Goal: Task Accomplishment & Management: Manage account settings

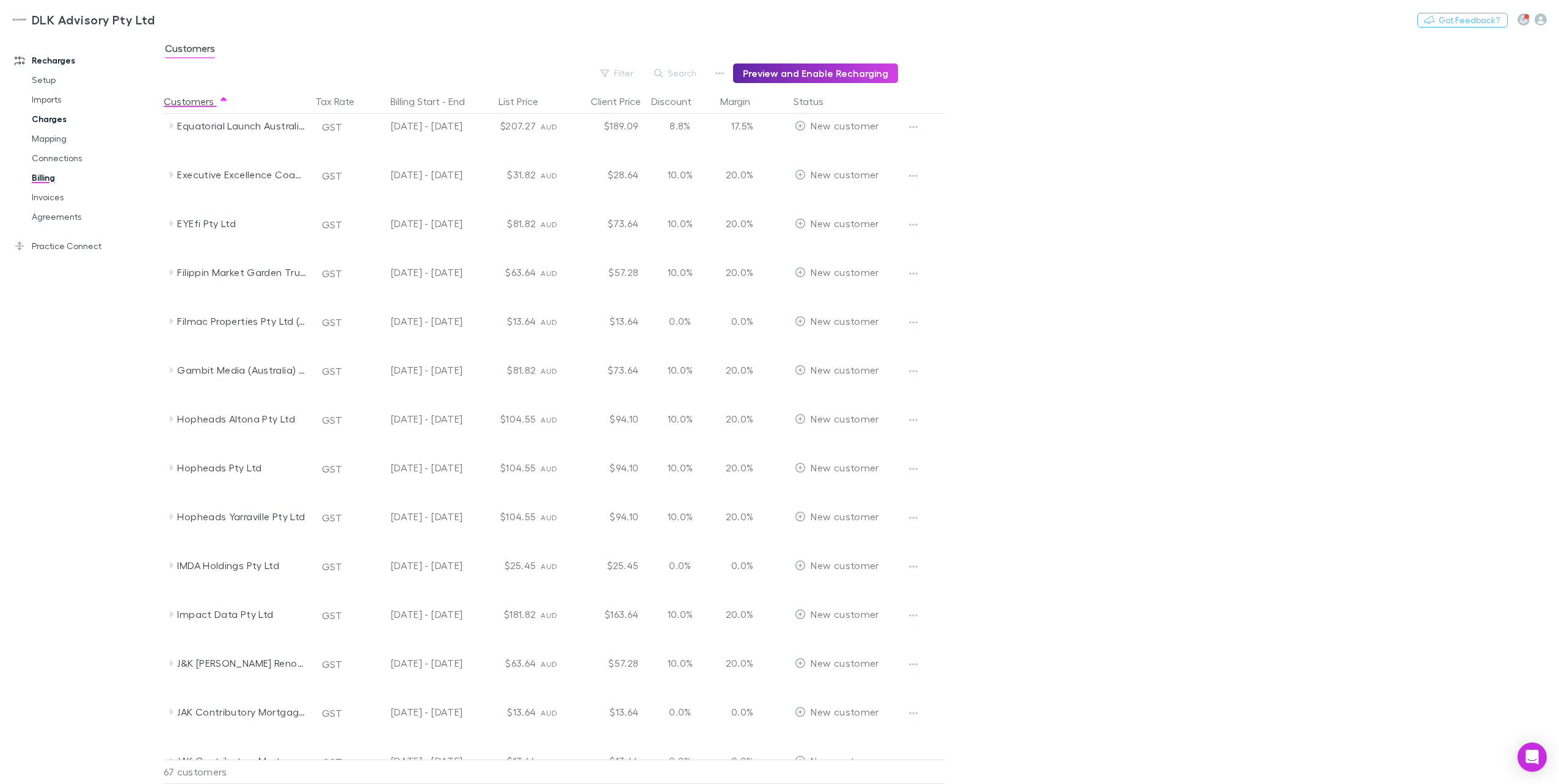
scroll to position [941, 0]
click at [53, 141] on link "Mapping" at bounding box center [95, 139] width 150 height 19
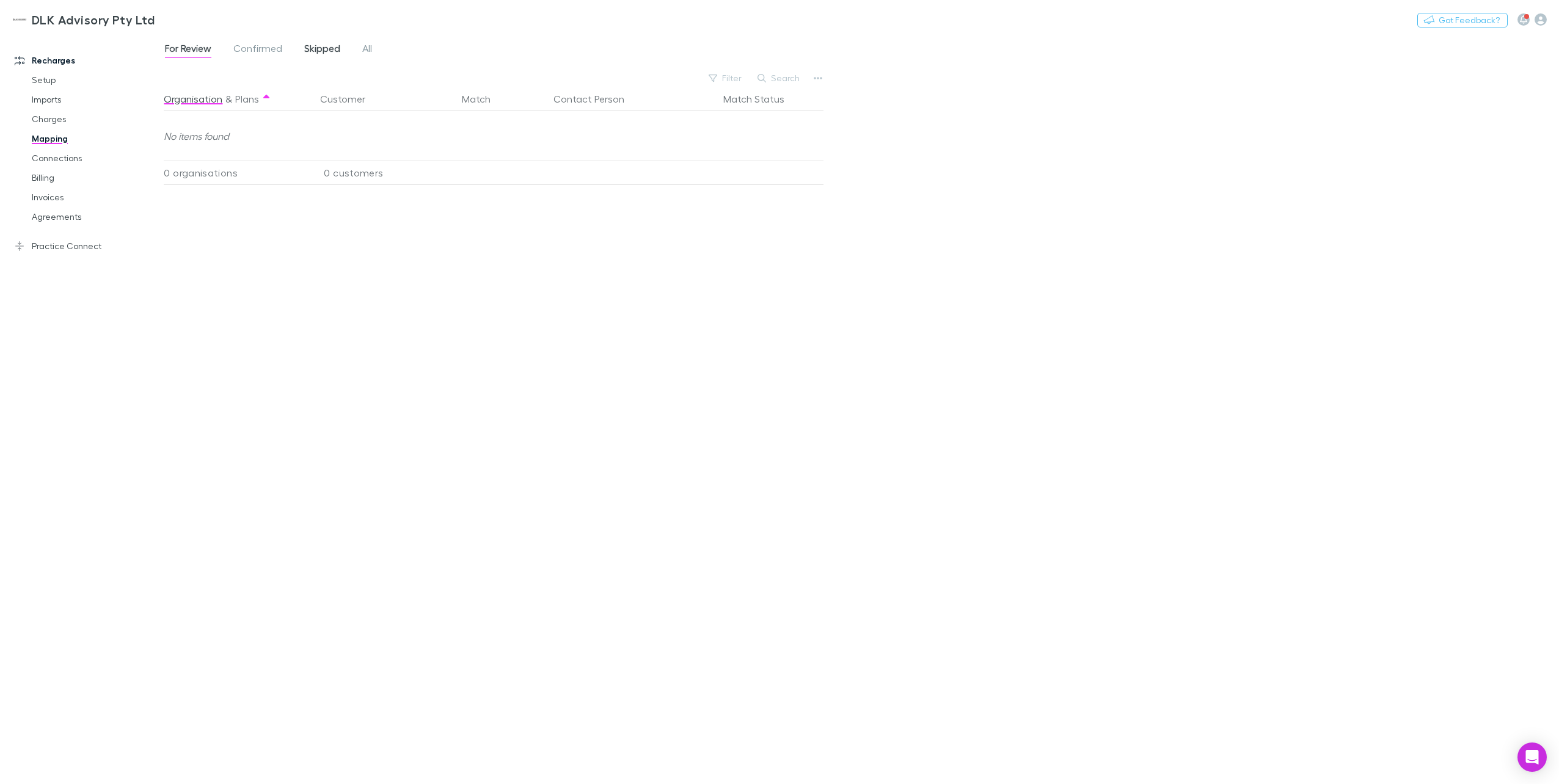
click at [316, 44] on span "Skipped" at bounding box center [321, 50] width 36 height 15
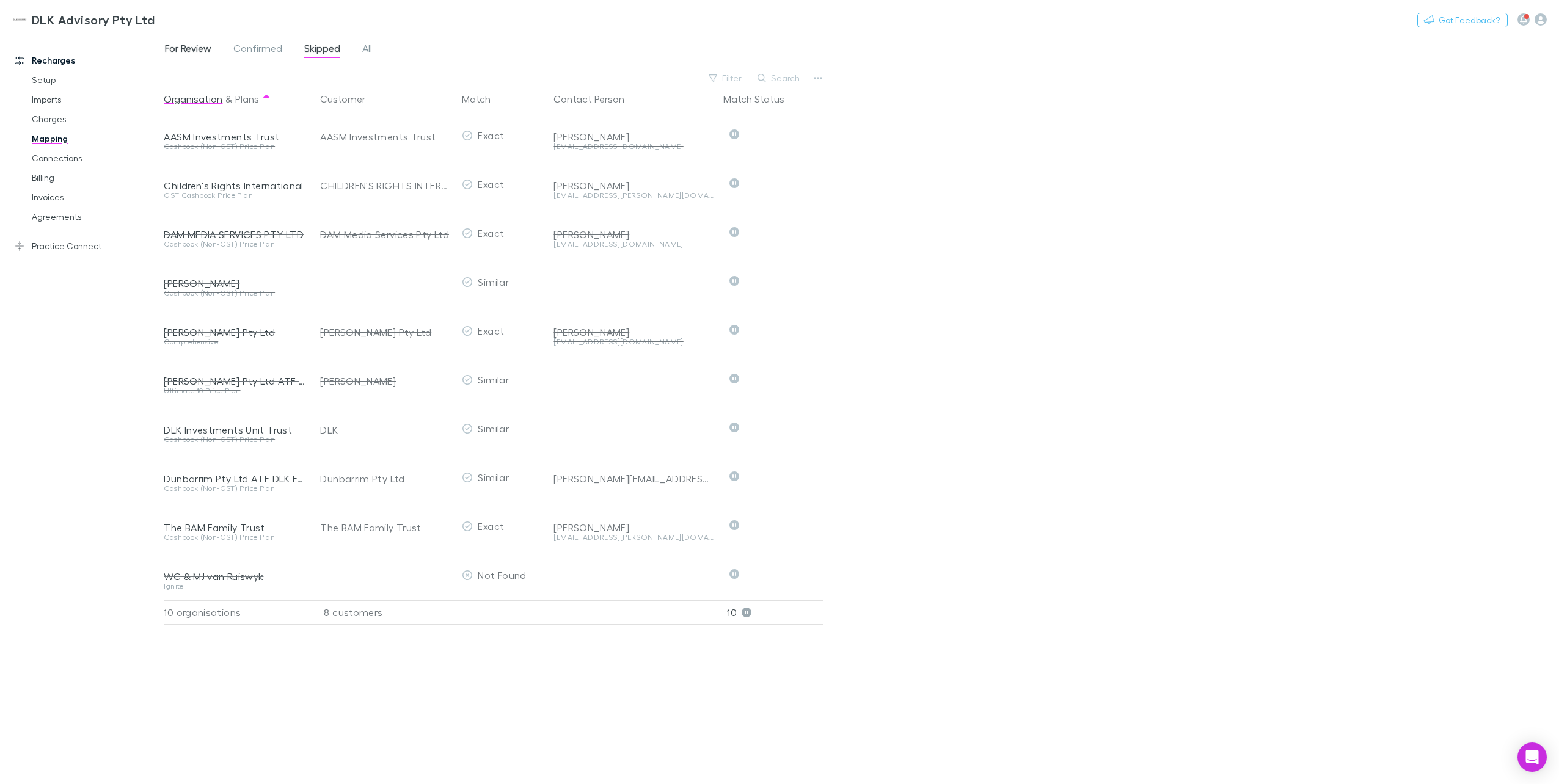
click at [195, 41] on link "For Review" at bounding box center [188, 50] width 49 height 19
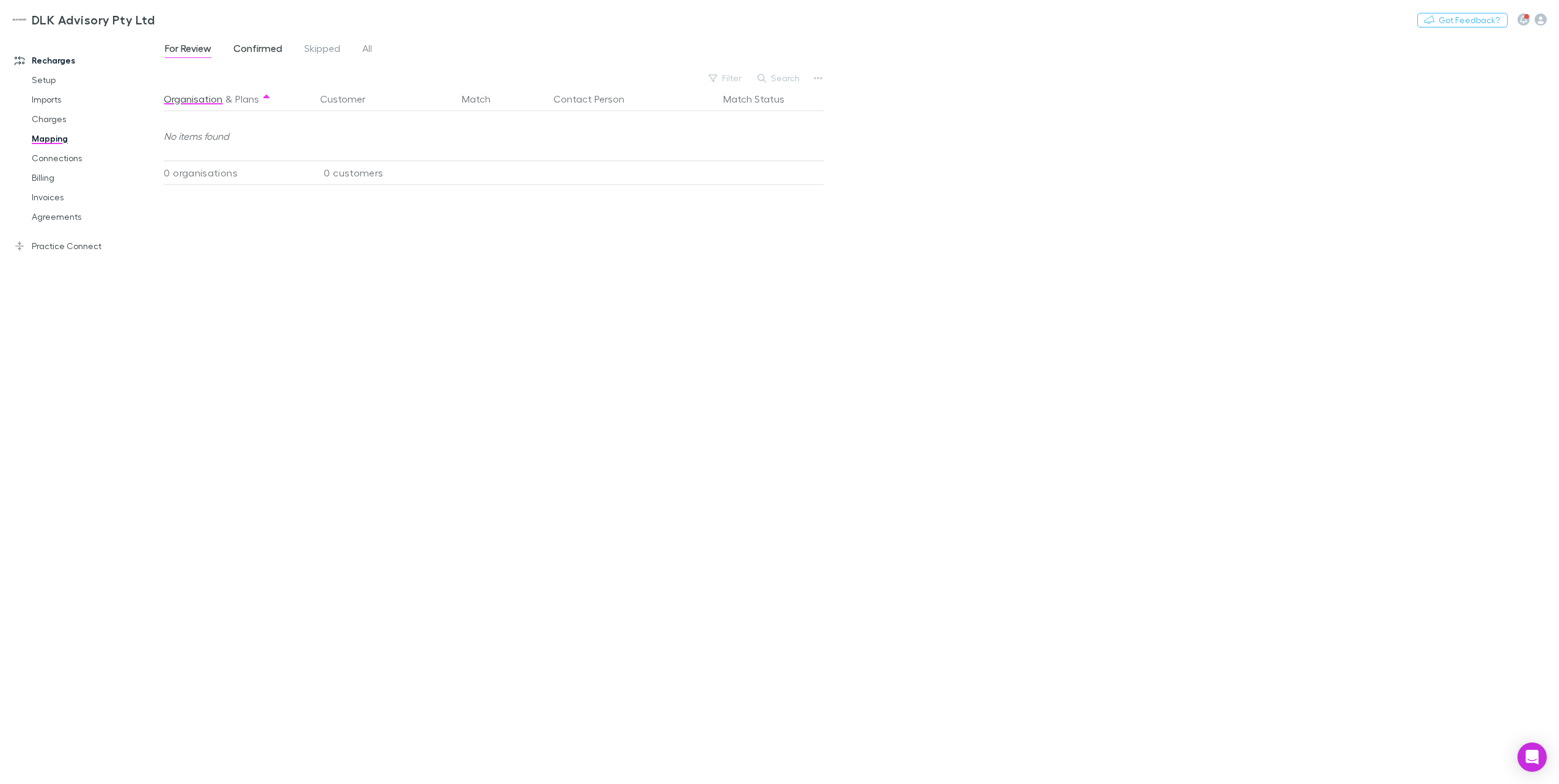
click at [248, 41] on link "Confirmed" at bounding box center [258, 50] width 51 height 19
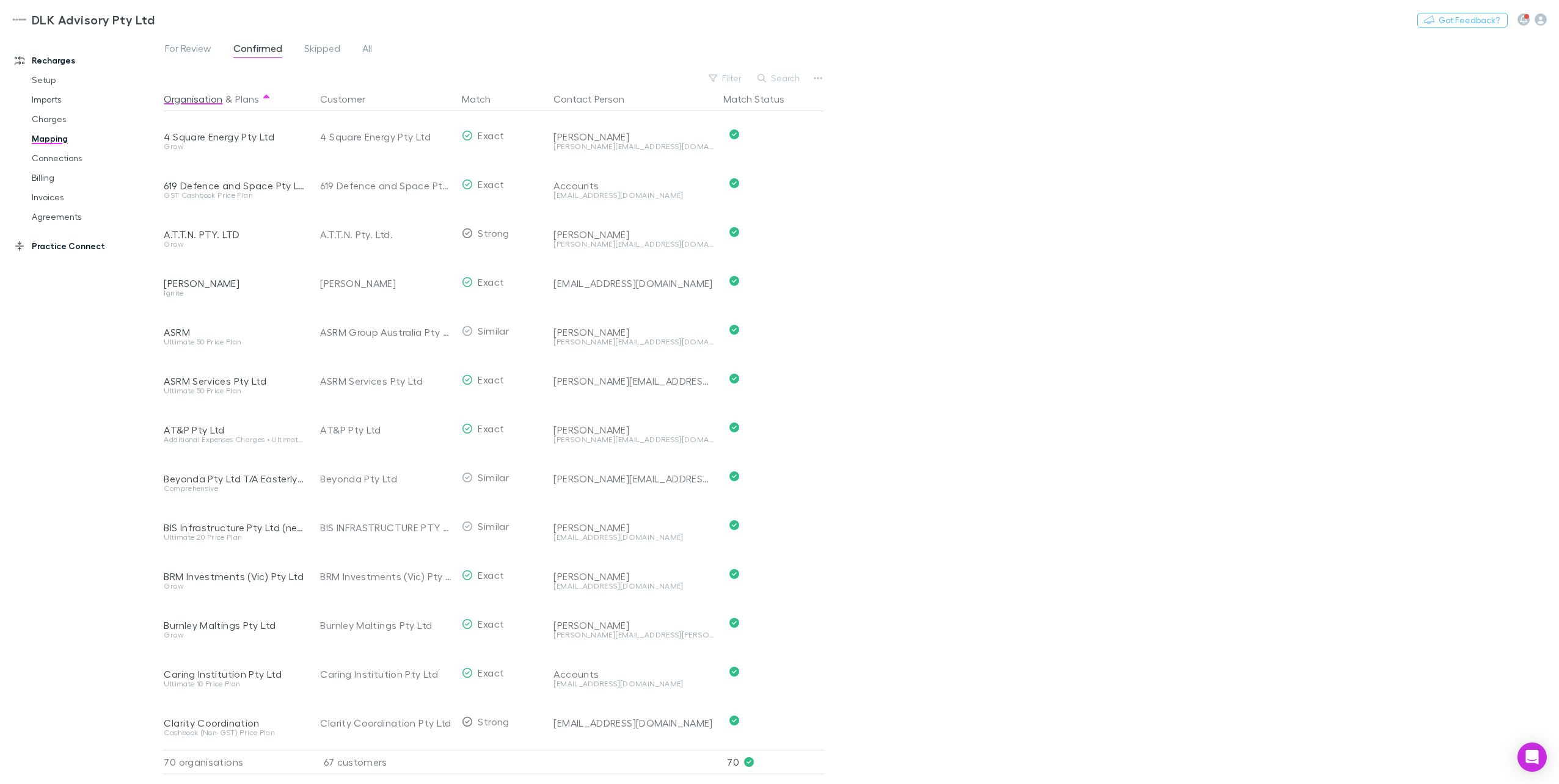
click at [55, 248] on link "Practice Connect" at bounding box center [87, 246] width 168 height 19
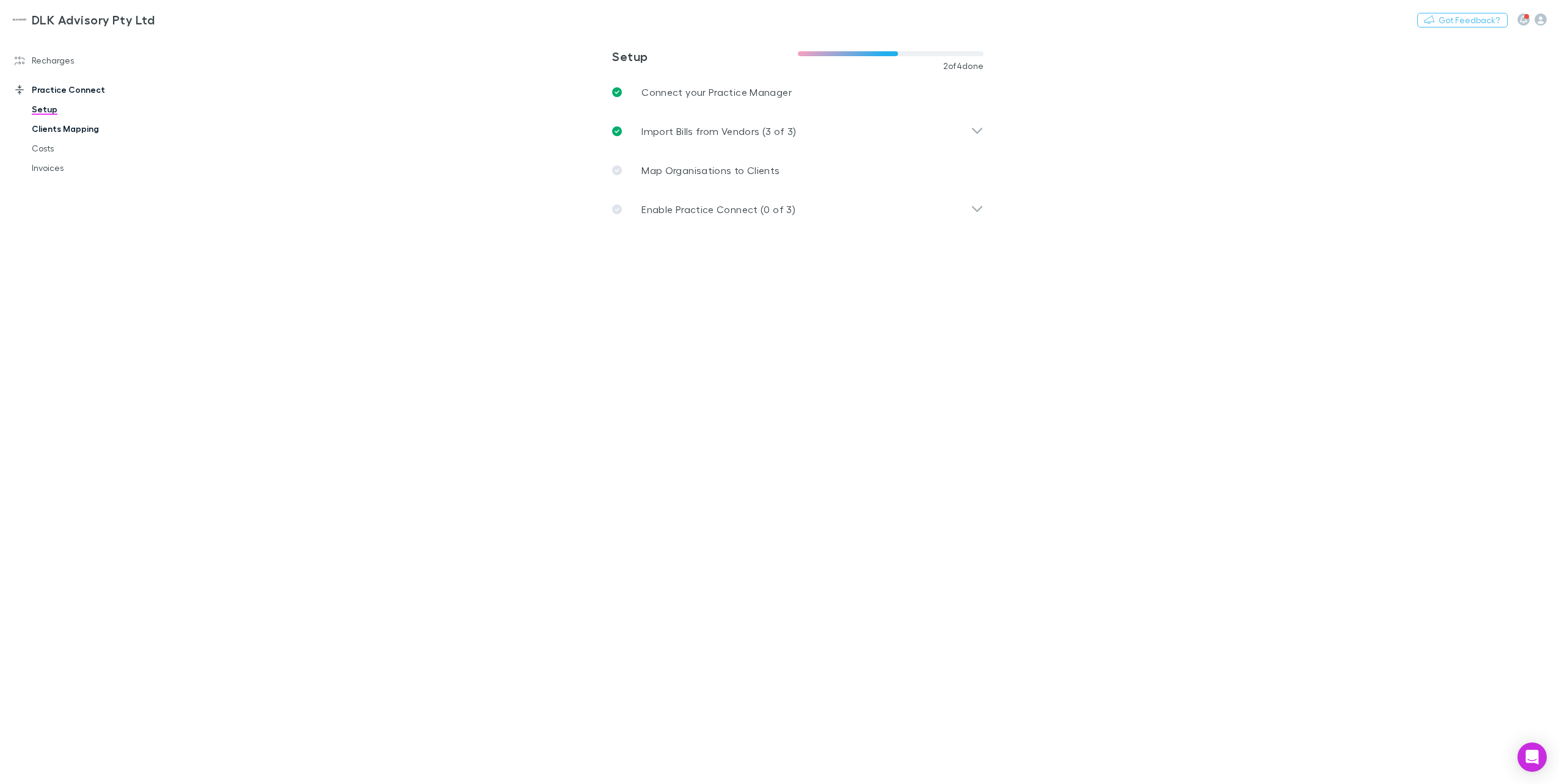
click at [50, 131] on link "Clients Mapping" at bounding box center [95, 128] width 150 height 19
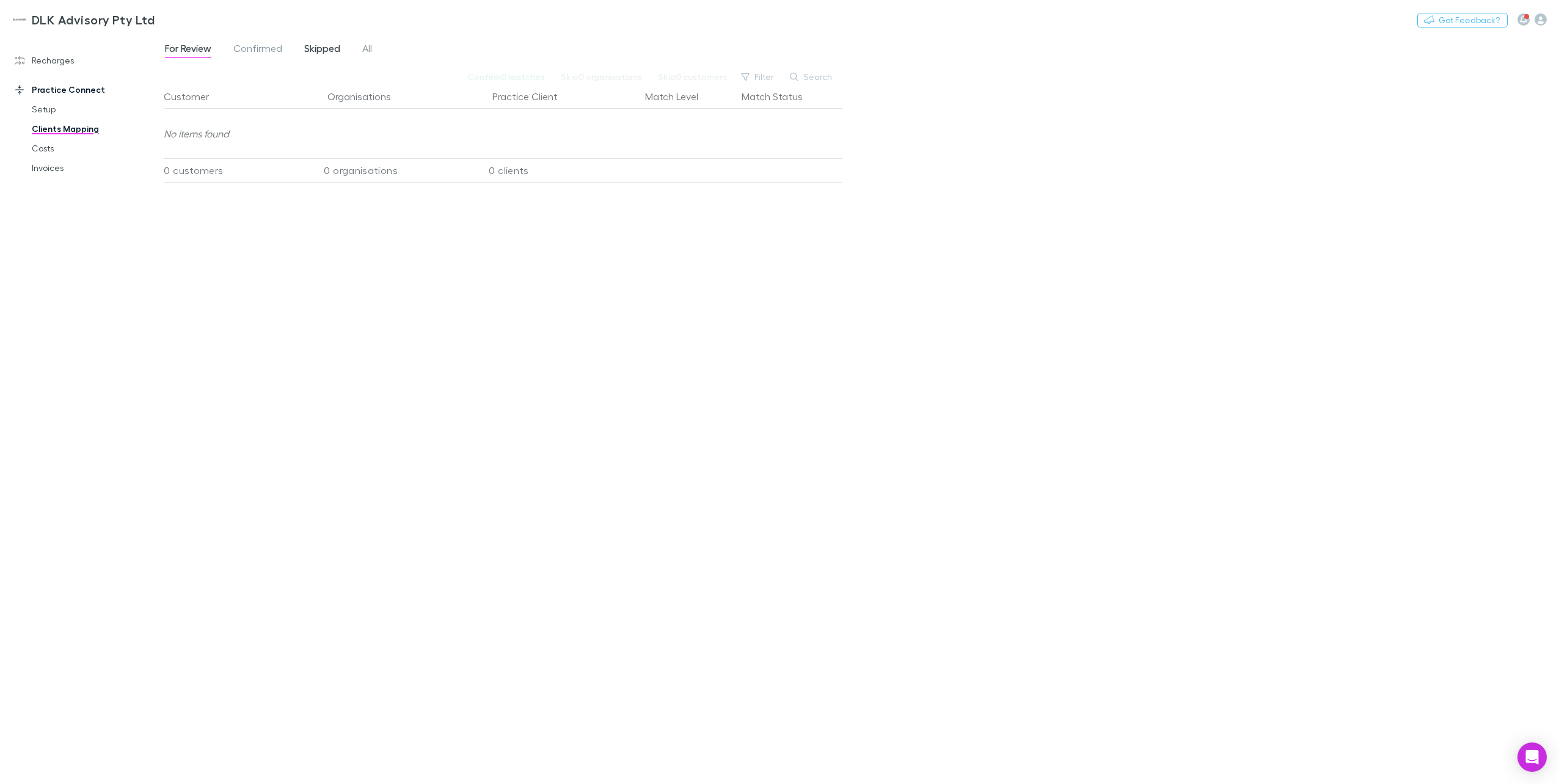
click at [331, 49] on span "Skipped" at bounding box center [321, 50] width 36 height 15
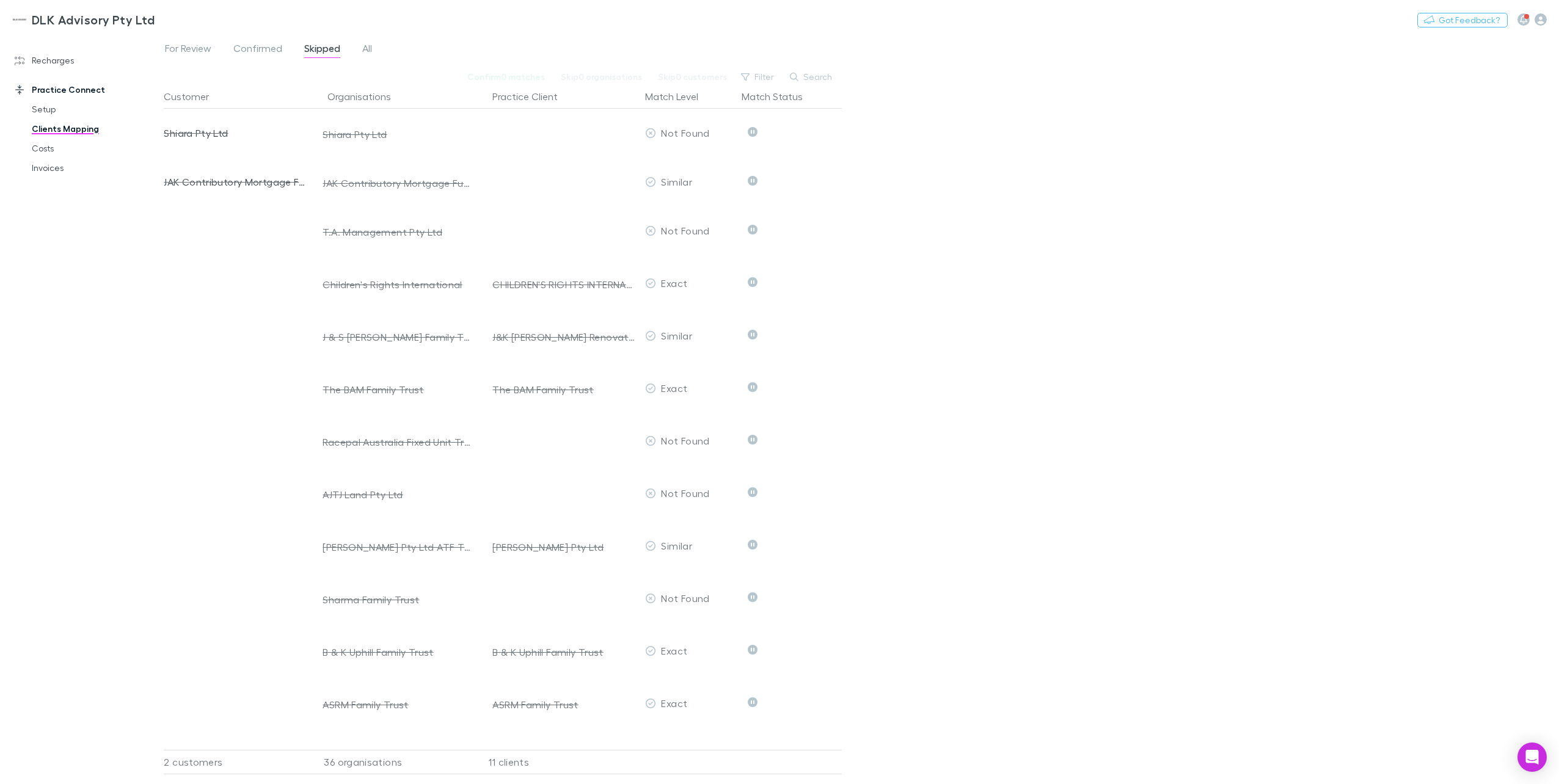
click at [1096, 336] on div "For Review Confirmed Skipped All Confirm 0 matches Skip 0 organisations Skip 0 …" at bounding box center [862, 409] width 1395 height 750
click at [58, 66] on link "Recharges" at bounding box center [87, 61] width 168 height 19
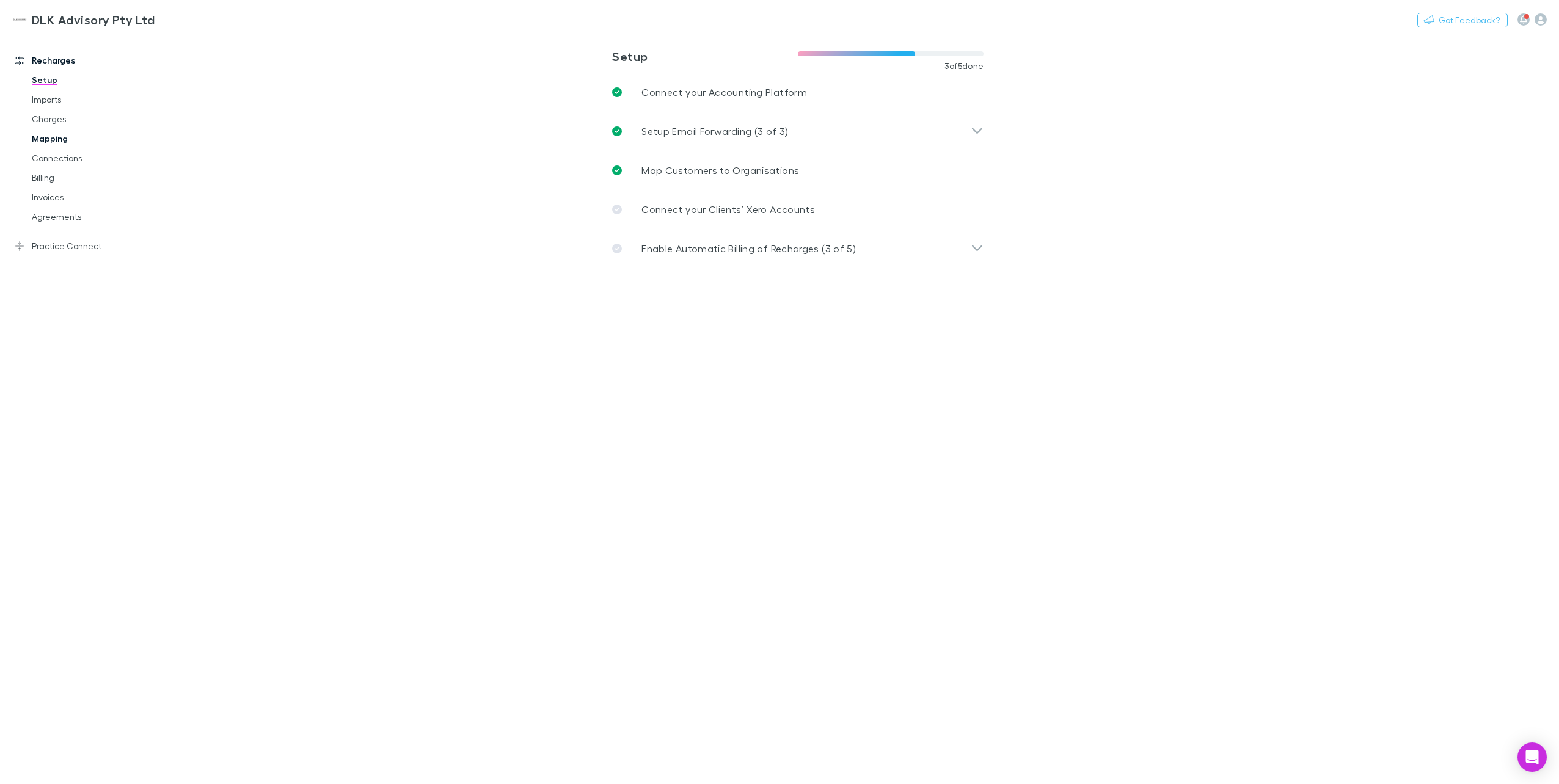
click at [60, 139] on link "Mapping" at bounding box center [95, 139] width 150 height 19
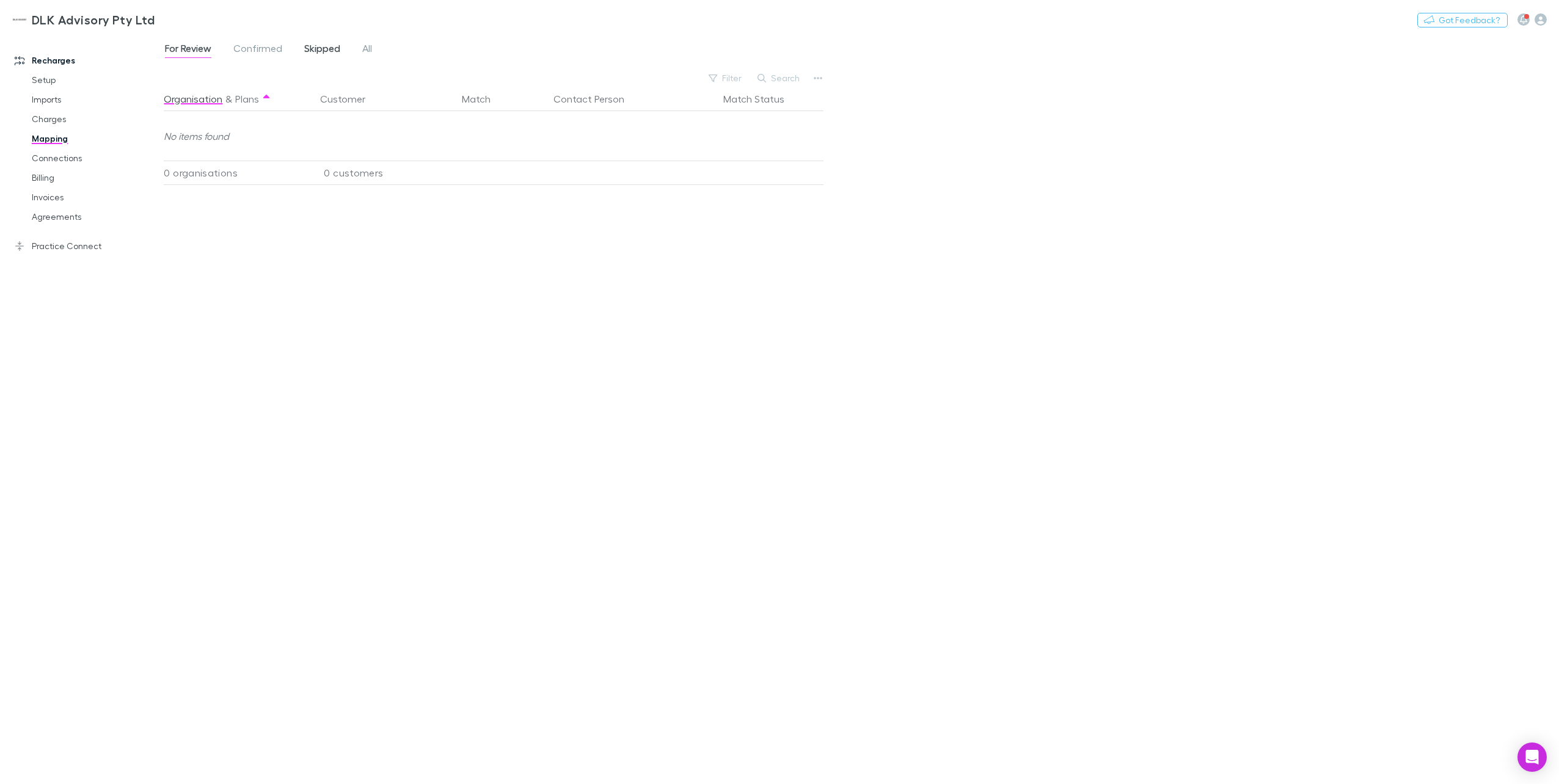
click at [329, 44] on span "Skipped" at bounding box center [321, 50] width 36 height 15
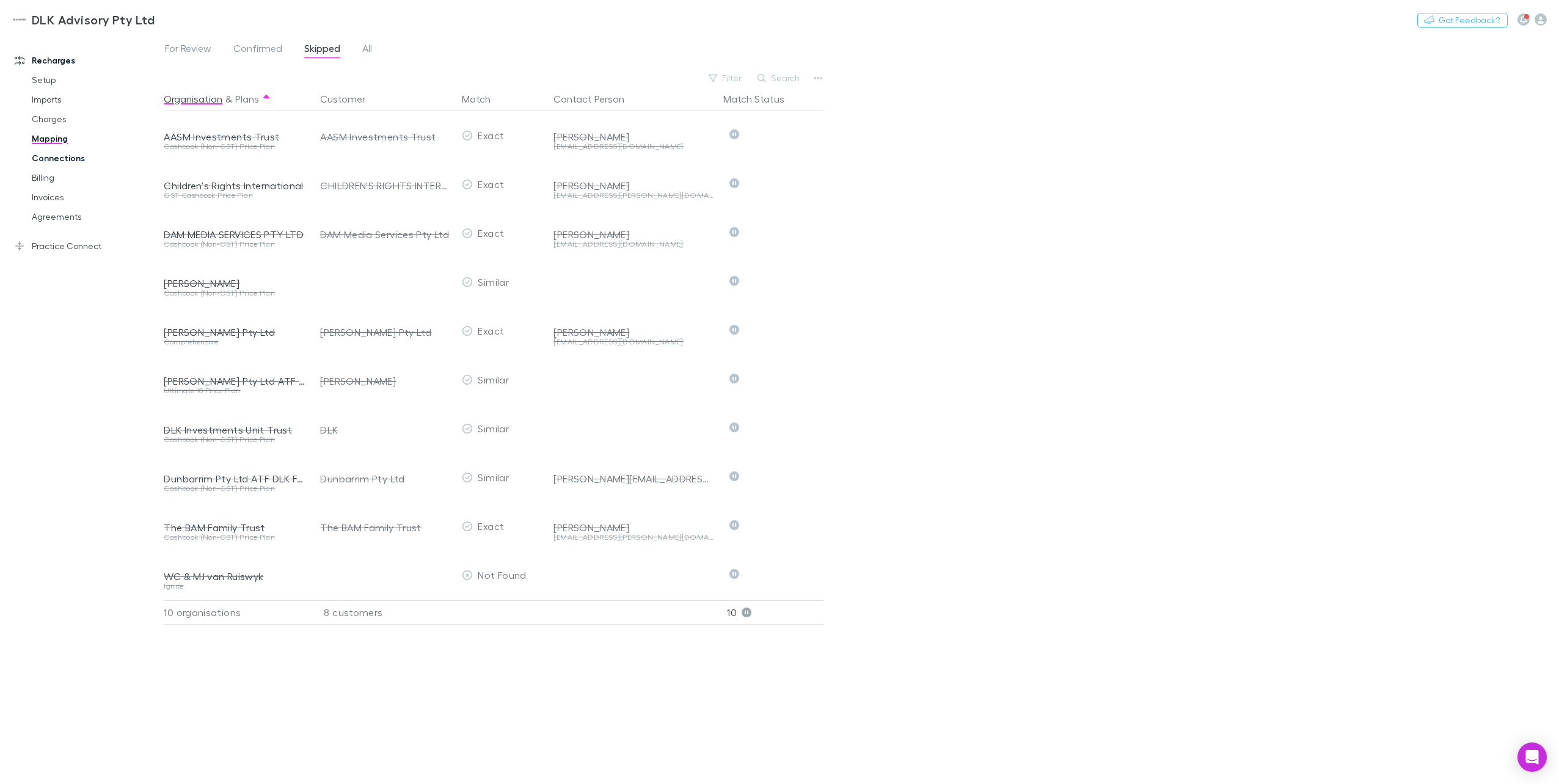
click at [54, 162] on link "Connections" at bounding box center [95, 158] width 150 height 19
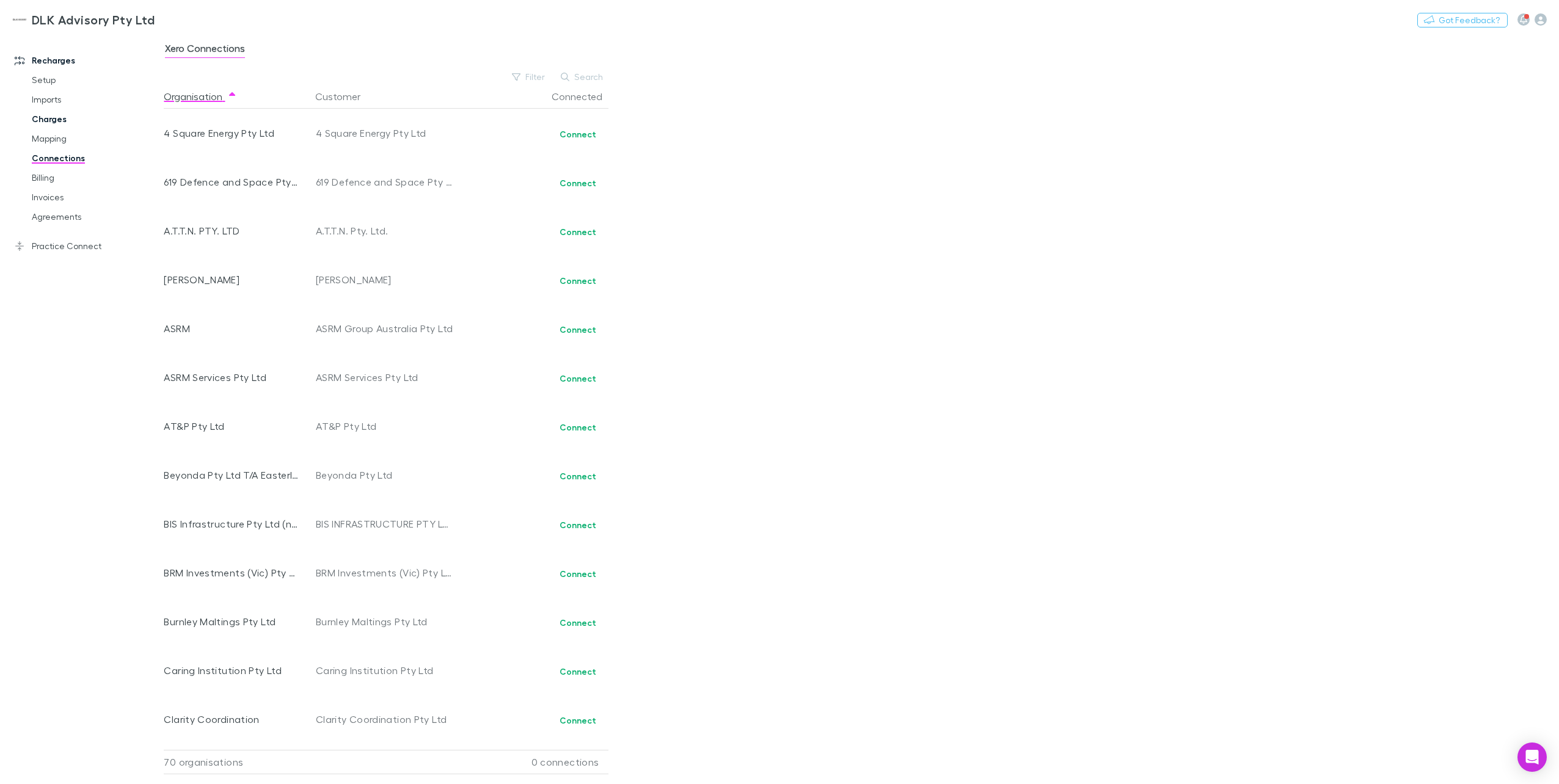
click at [45, 120] on link "Charges" at bounding box center [95, 119] width 150 height 19
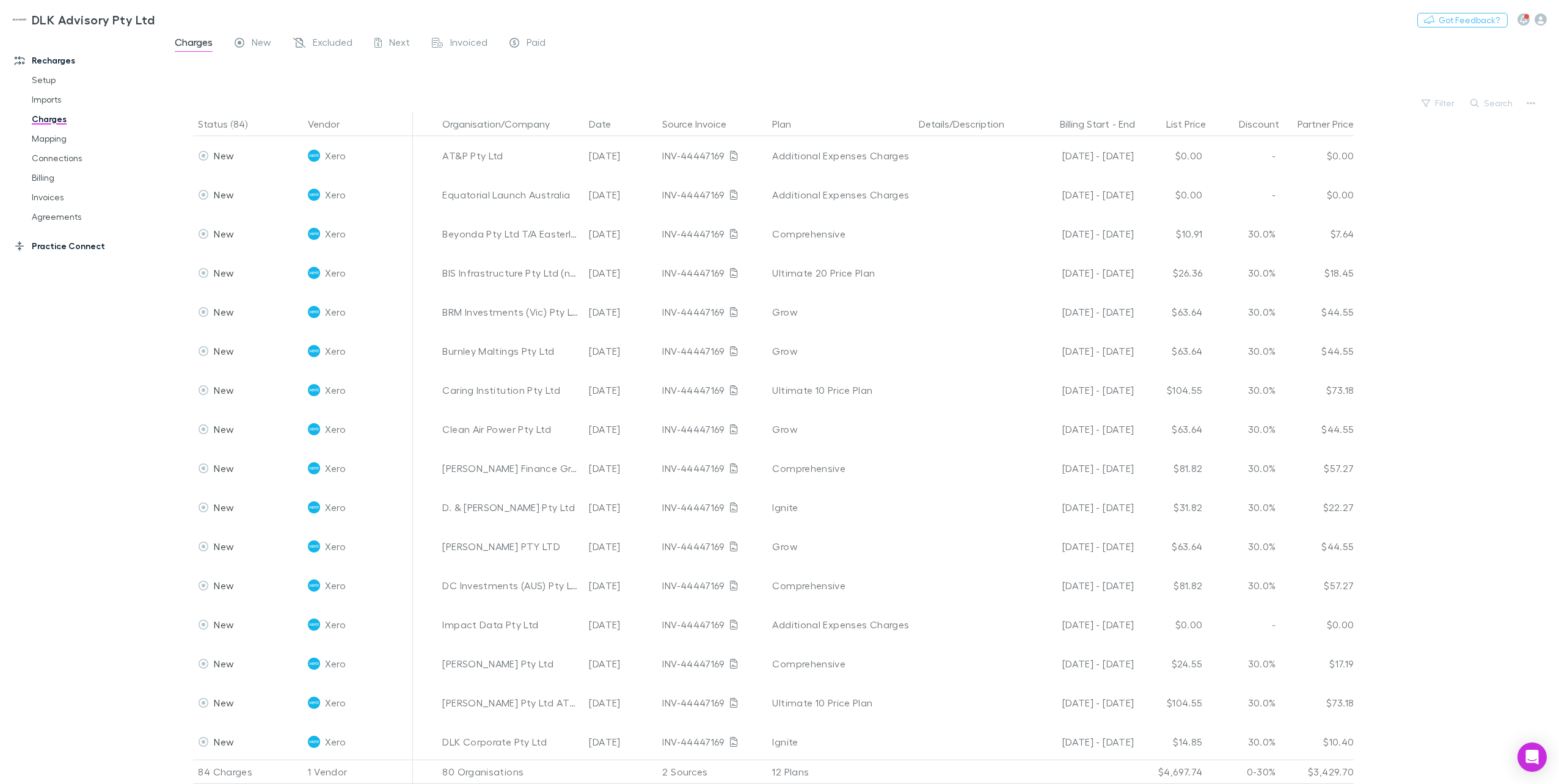
click at [57, 248] on link "Practice Connect" at bounding box center [87, 246] width 168 height 19
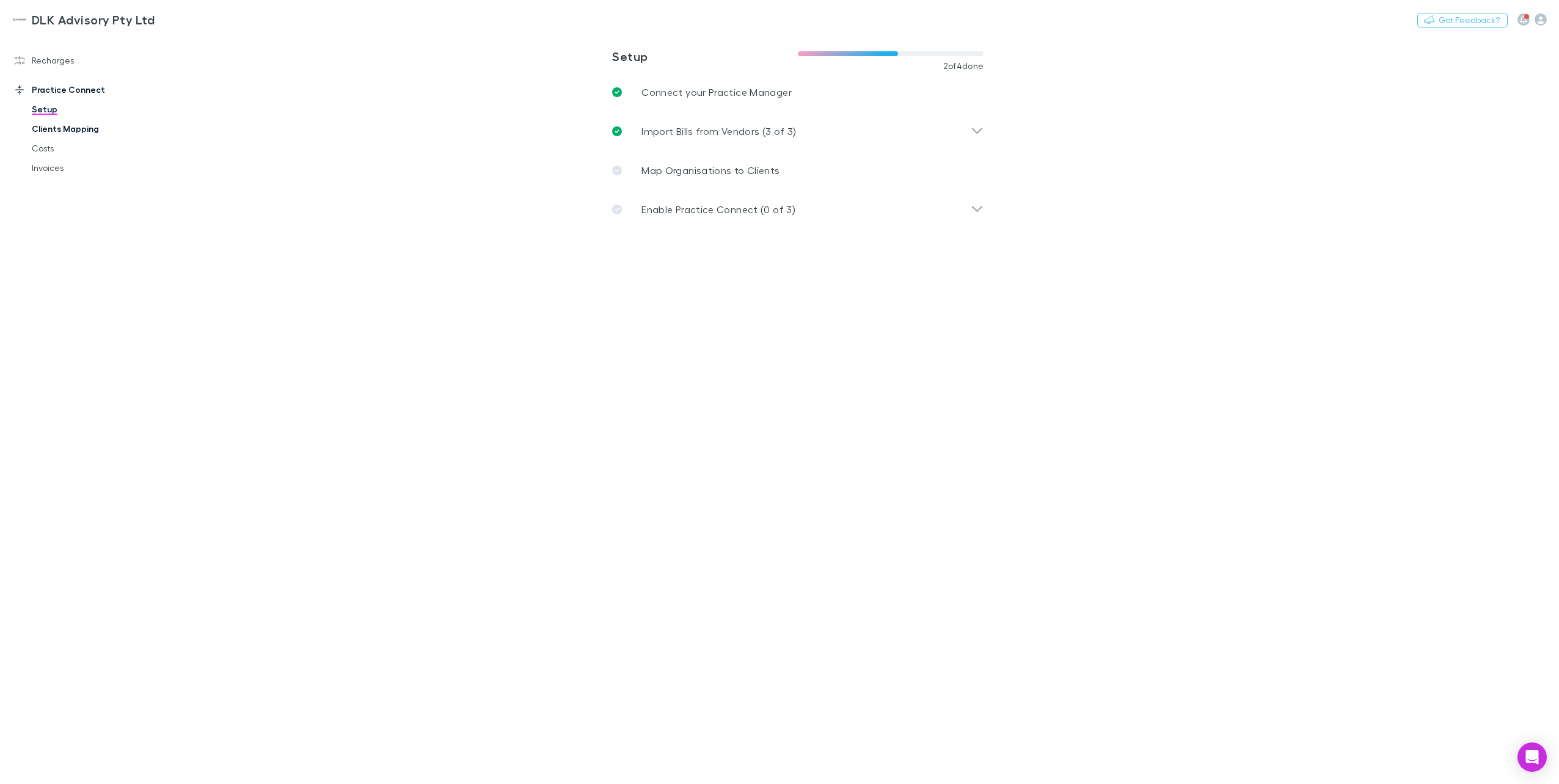
click at [46, 135] on link "Clients Mapping" at bounding box center [95, 128] width 150 height 19
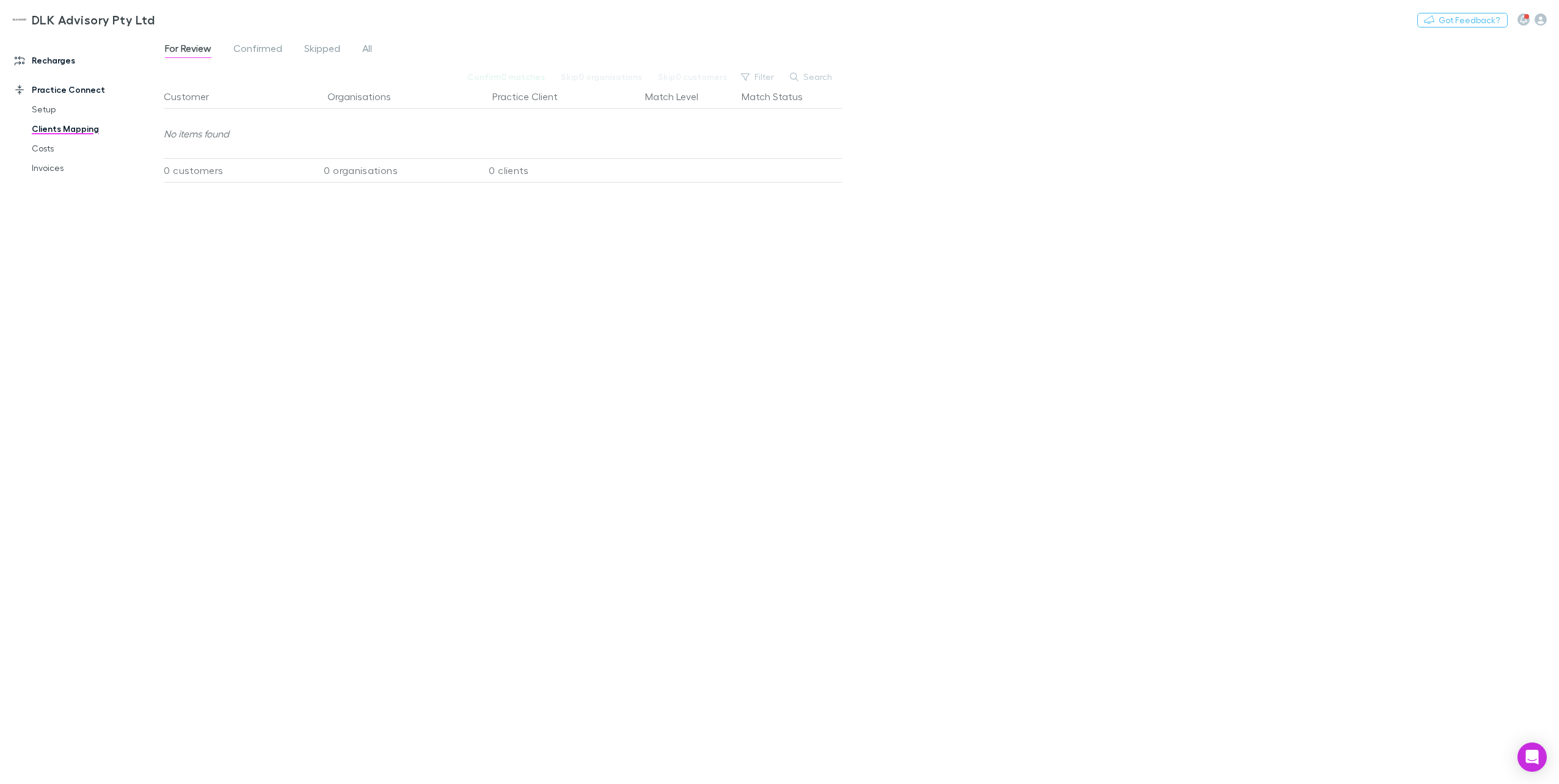
click at [50, 63] on link "Recharges" at bounding box center [87, 61] width 168 height 19
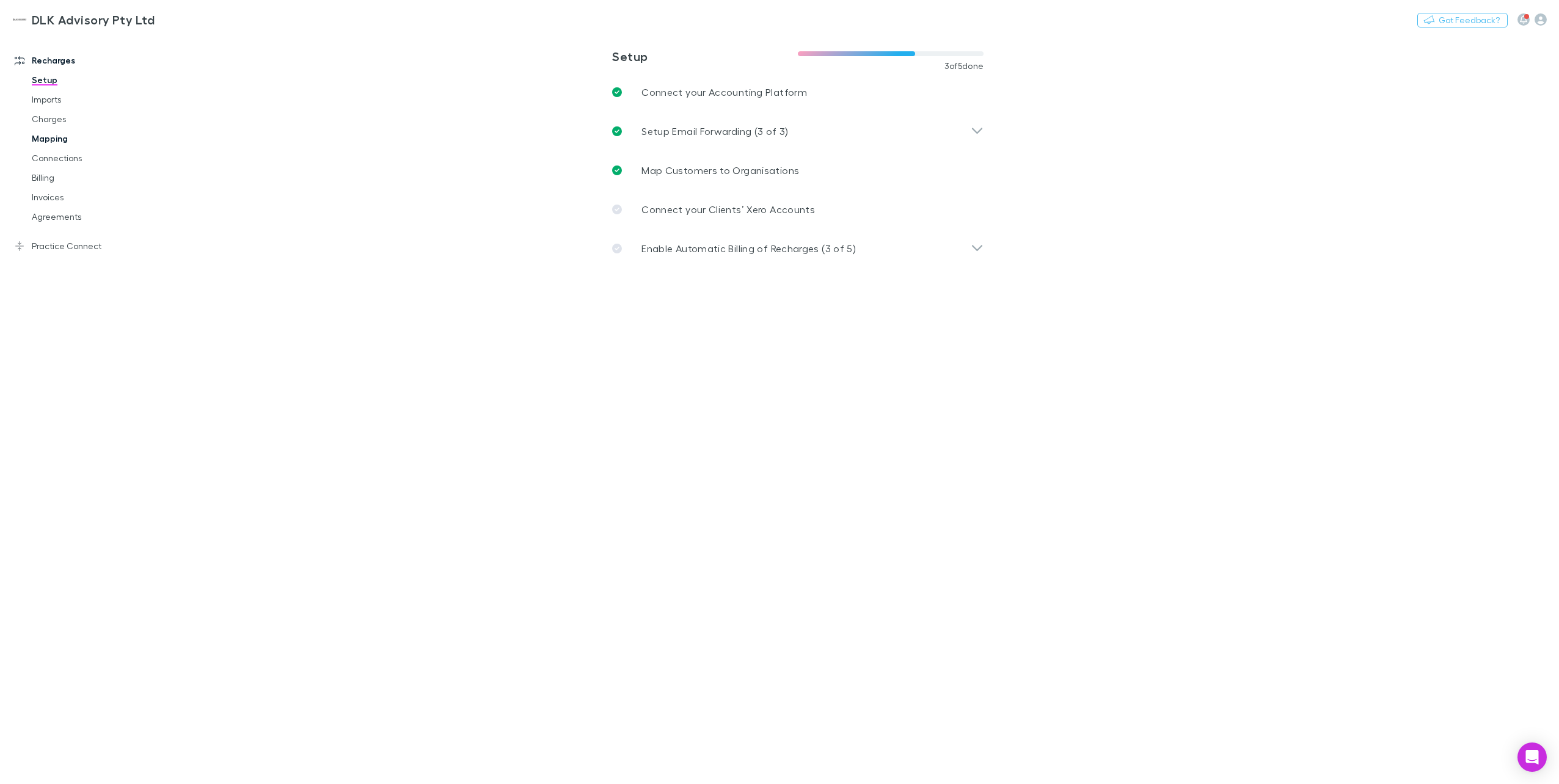
click at [50, 146] on link "Mapping" at bounding box center [95, 139] width 150 height 19
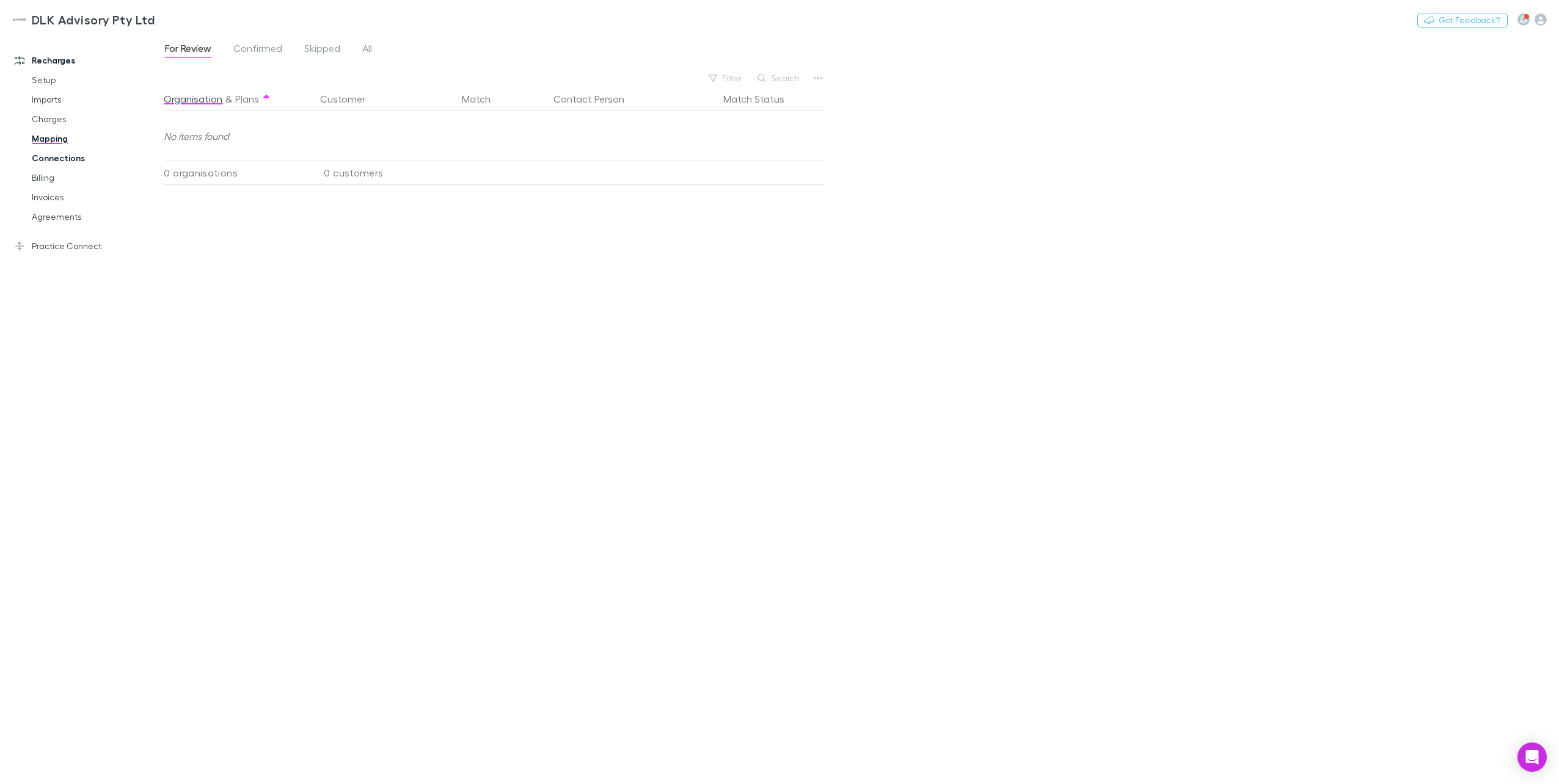
click at [58, 162] on link "Connections" at bounding box center [95, 158] width 150 height 19
